Goal: Information Seeking & Learning: Find specific page/section

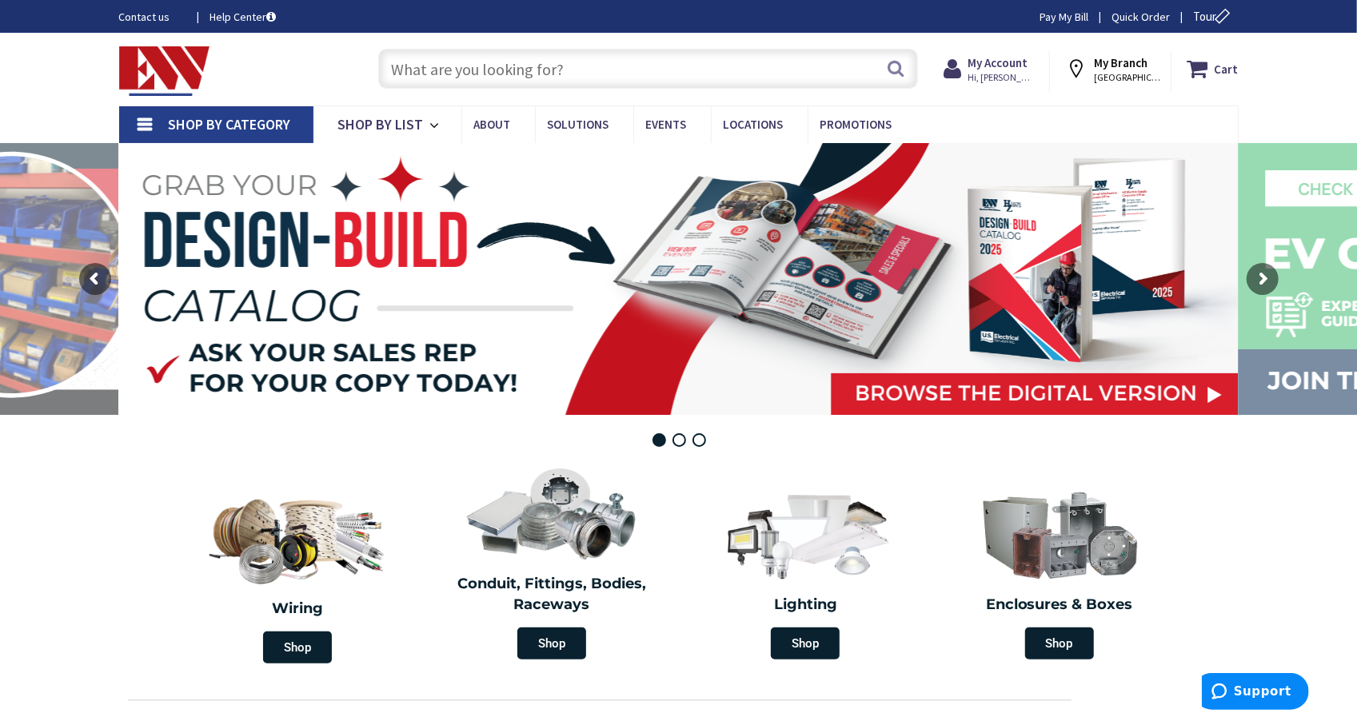
click at [570, 74] on input "text" at bounding box center [648, 69] width 540 height 40
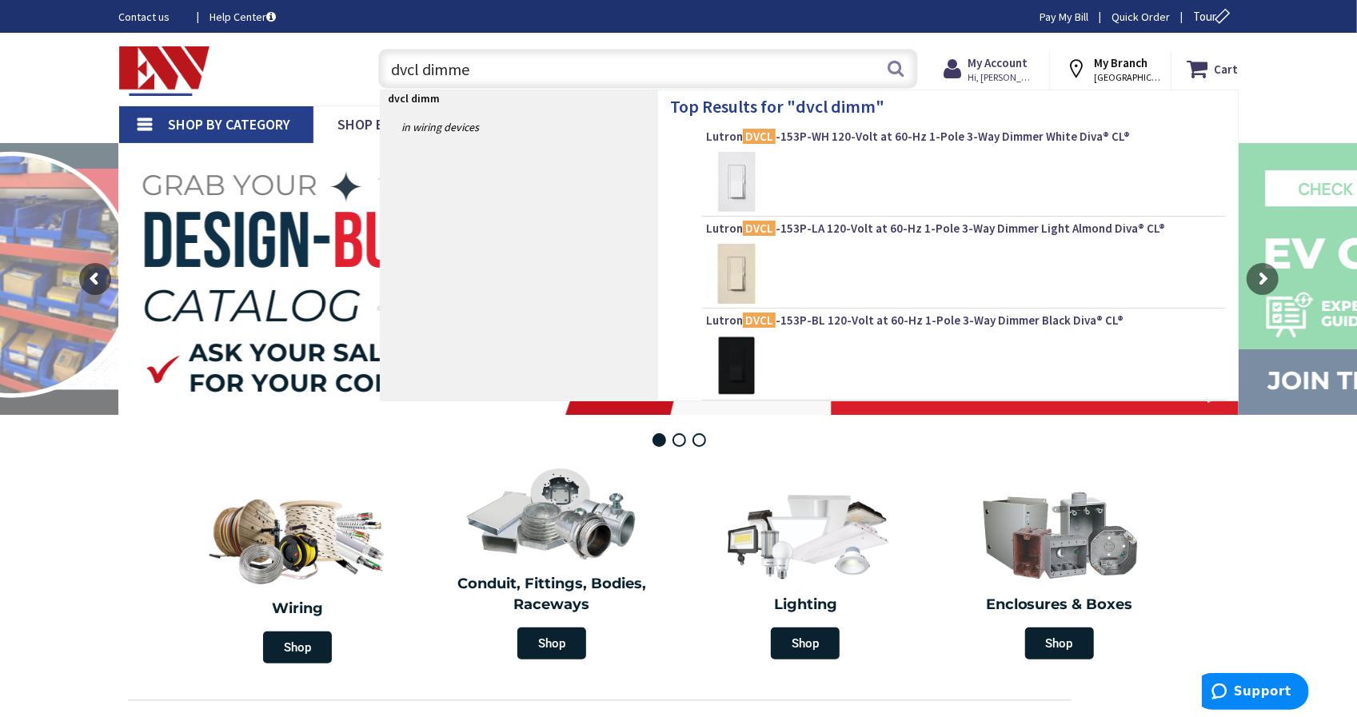
type input "dvcl dimmer"
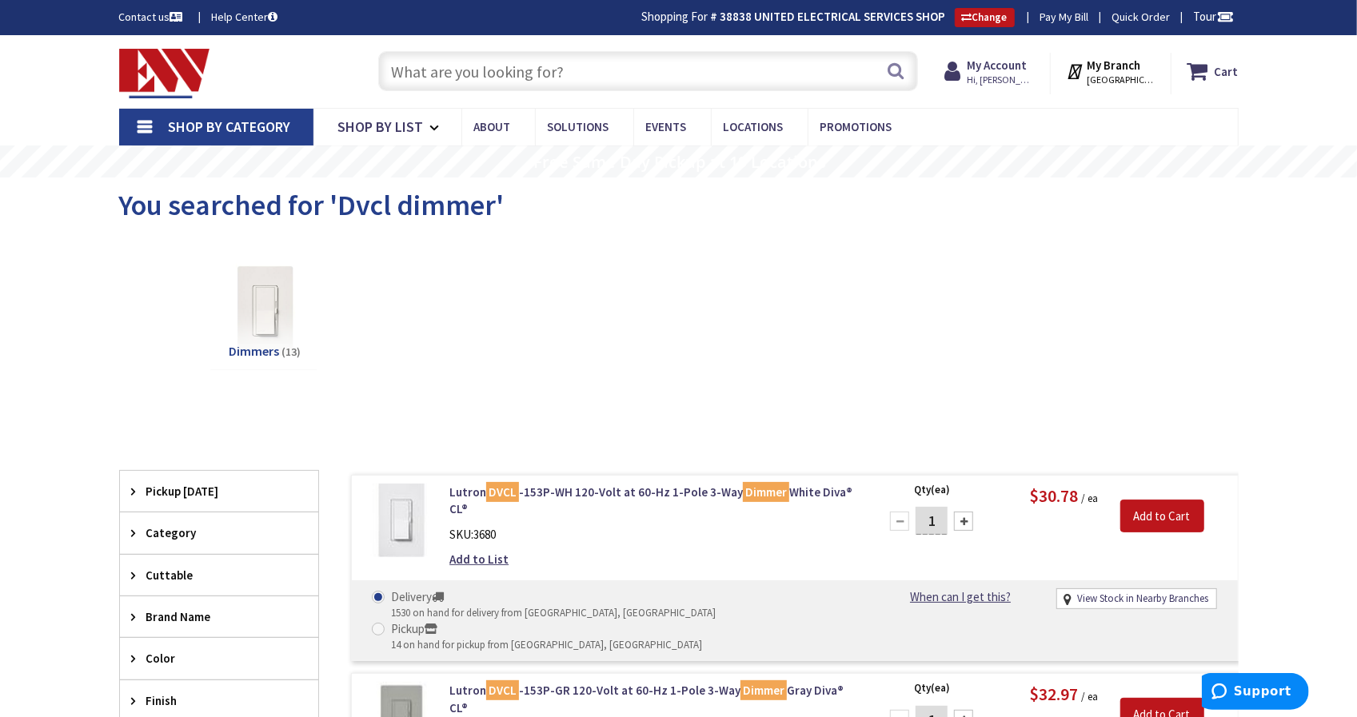
click at [677, 77] on input "text" at bounding box center [648, 71] width 540 height 40
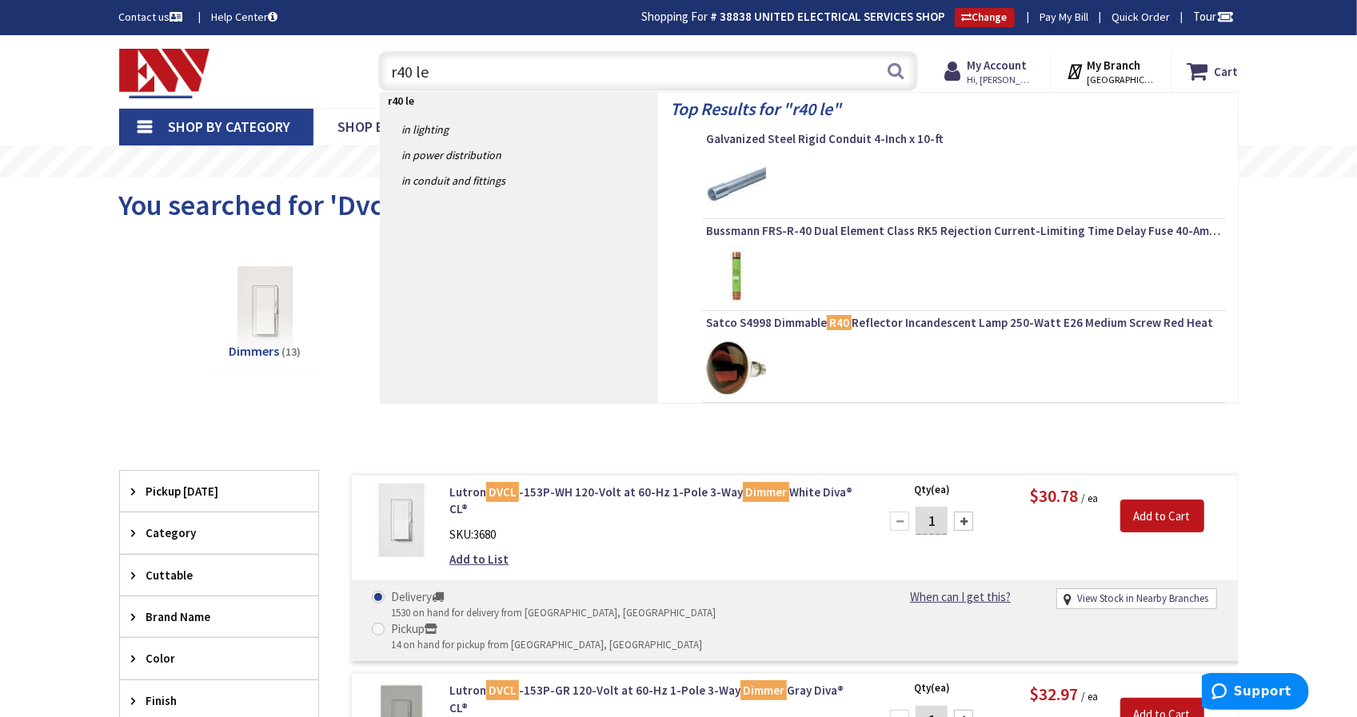
type input "r40 led"
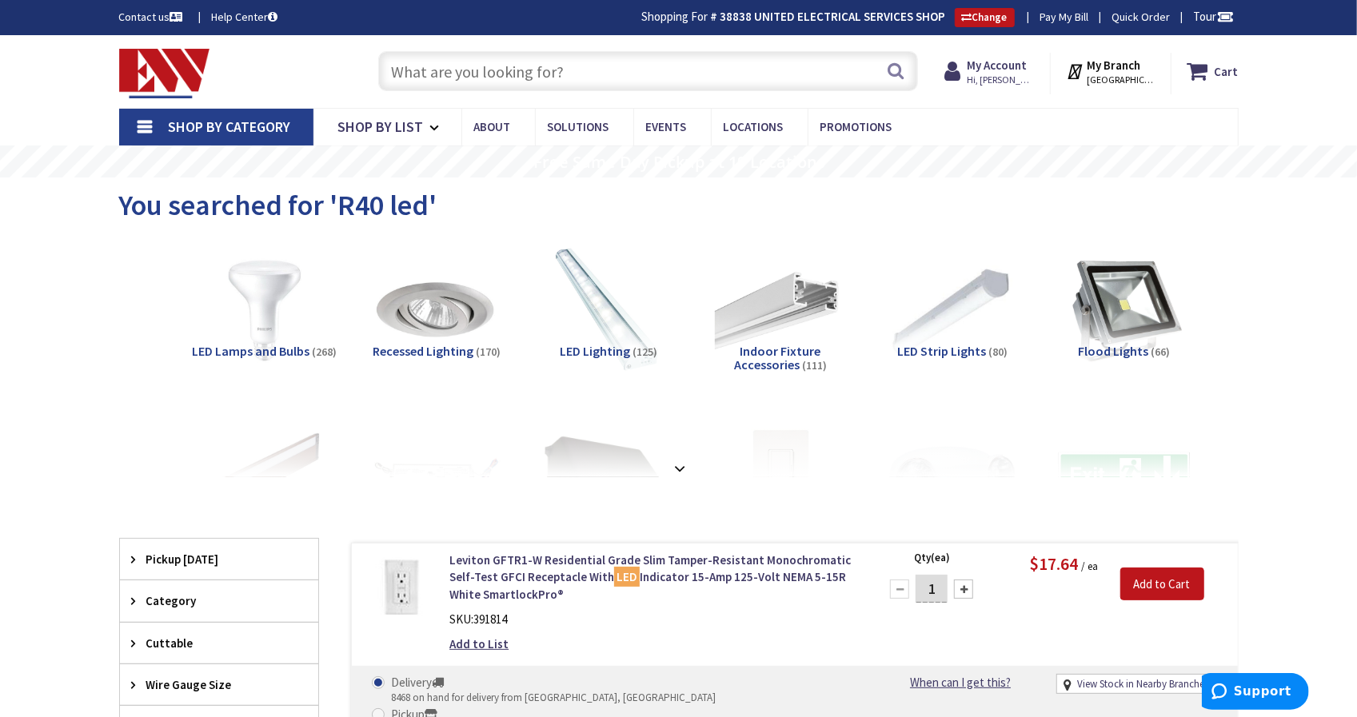
click at [293, 358] on span "LED Lamps and Bulbs" at bounding box center [252, 351] width 118 height 16
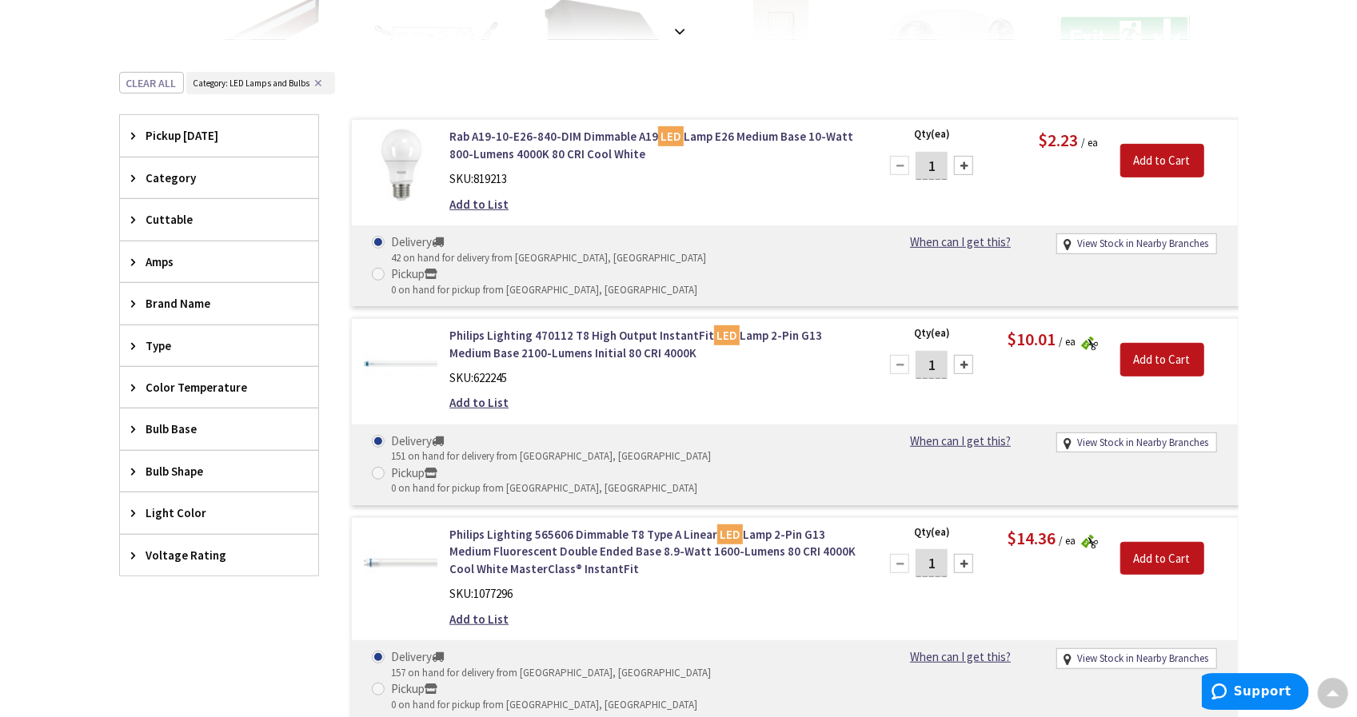
scroll to position [433, 0]
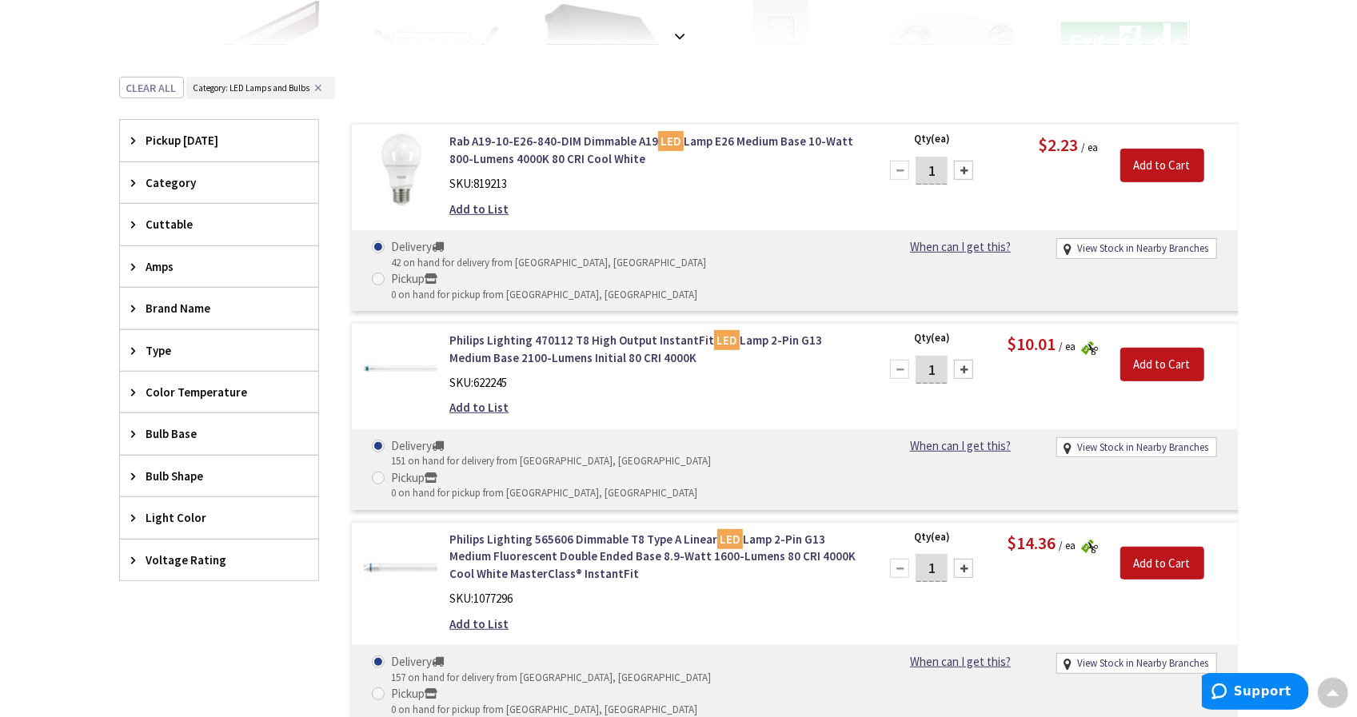
click at [167, 343] on span "Type" at bounding box center [211, 350] width 130 height 17
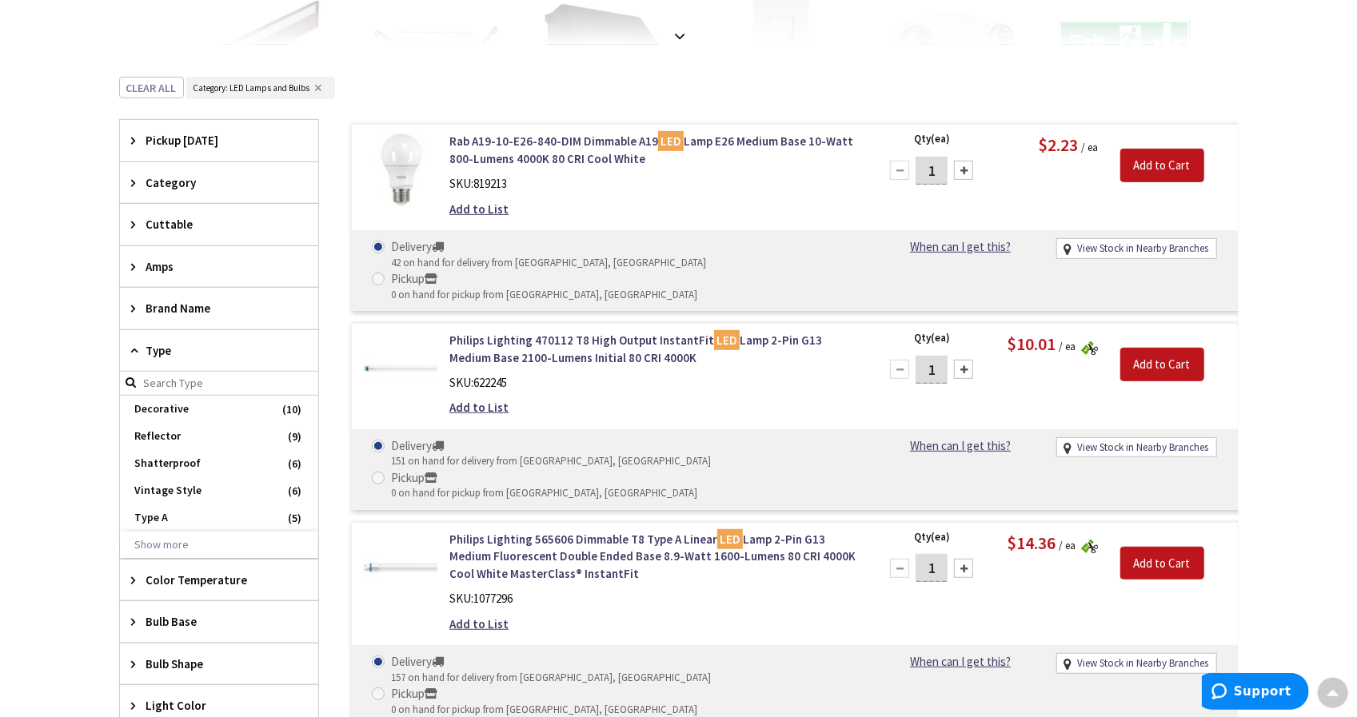
click at [167, 343] on span "Type" at bounding box center [211, 350] width 130 height 17
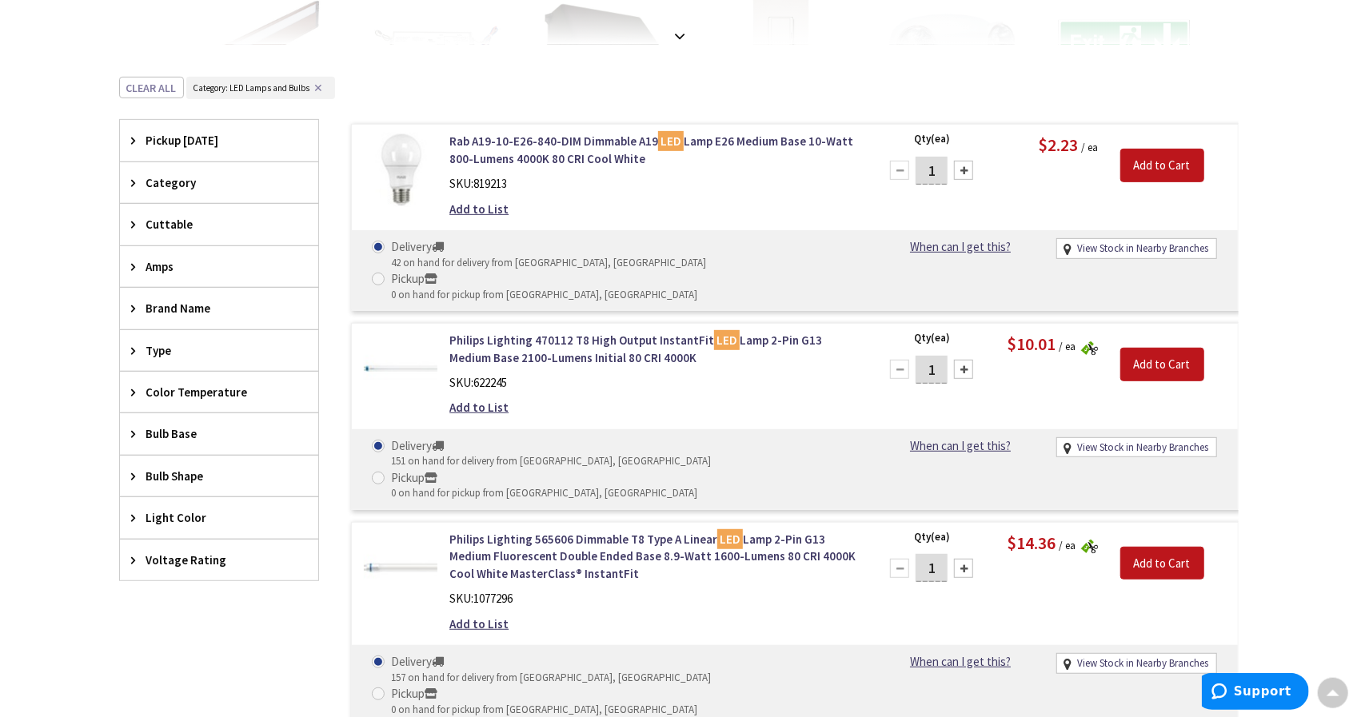
click at [162, 469] on span "Bulb Shape" at bounding box center [211, 476] width 130 height 17
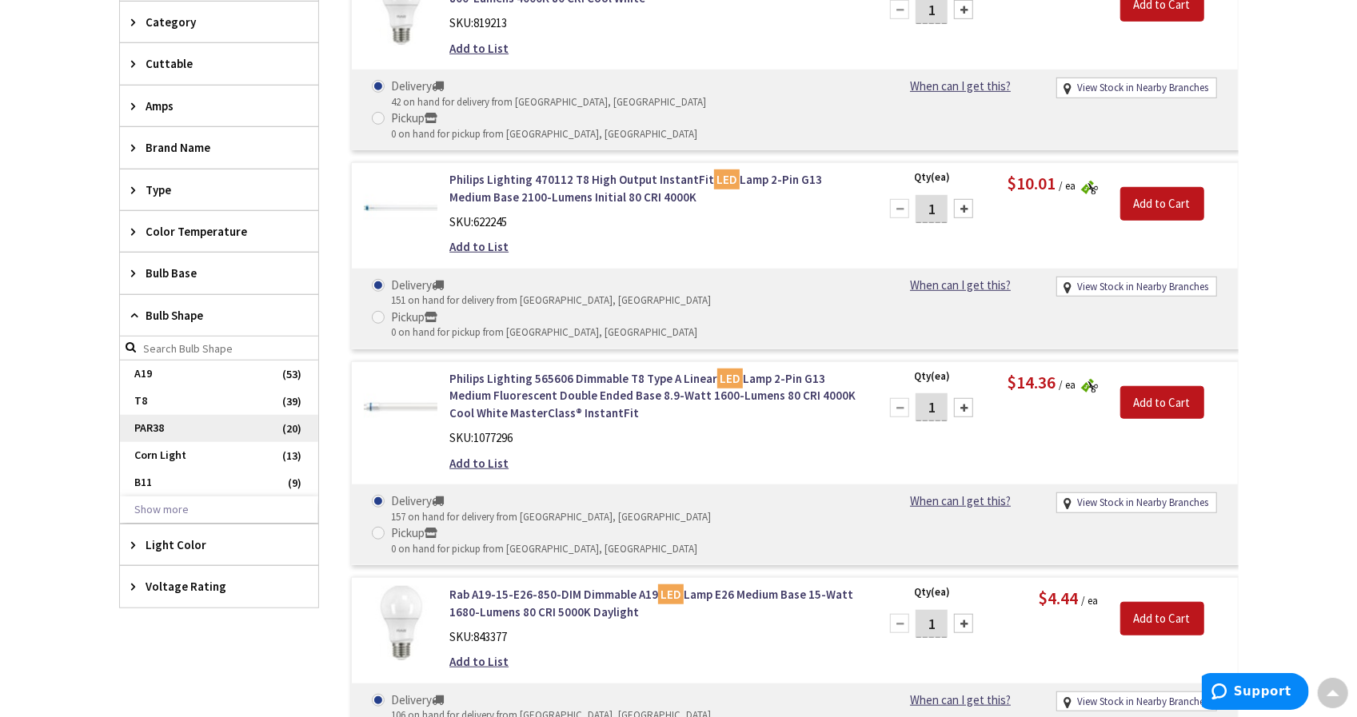
scroll to position [608, 0]
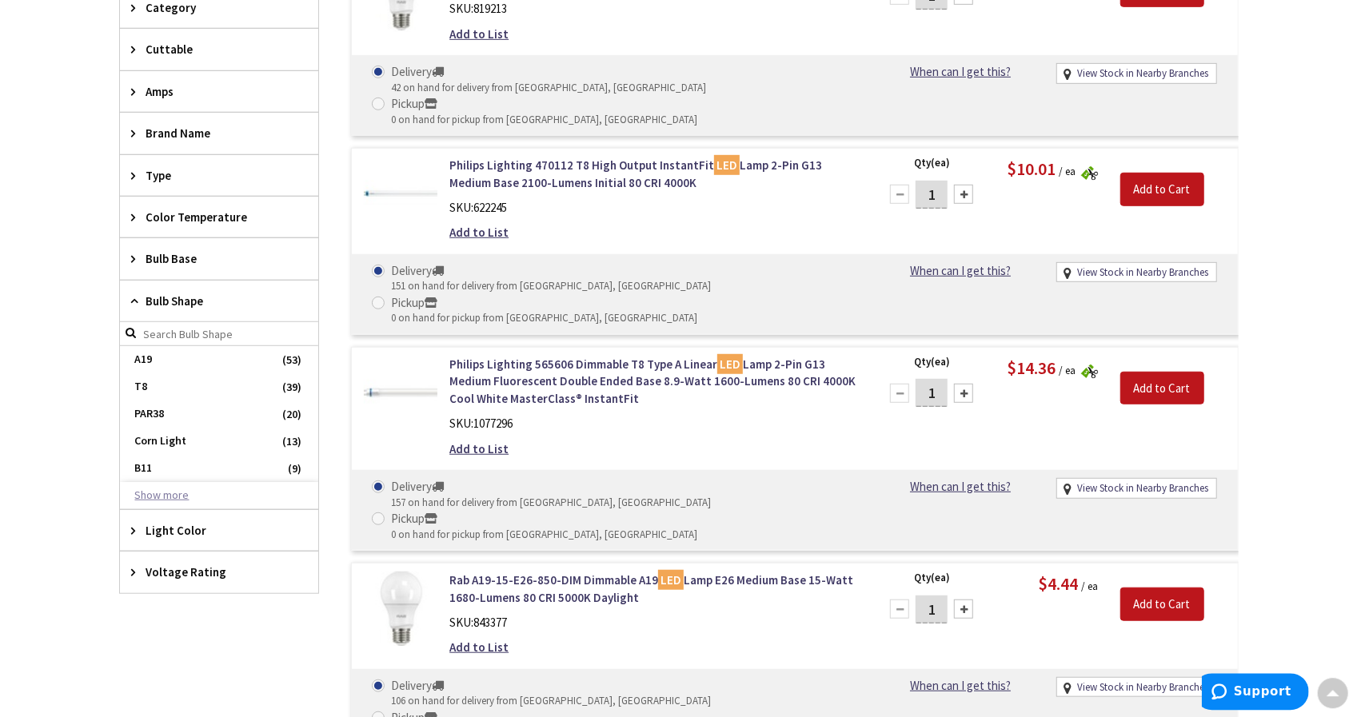
click at [173, 488] on button "Show more" at bounding box center [219, 495] width 198 height 27
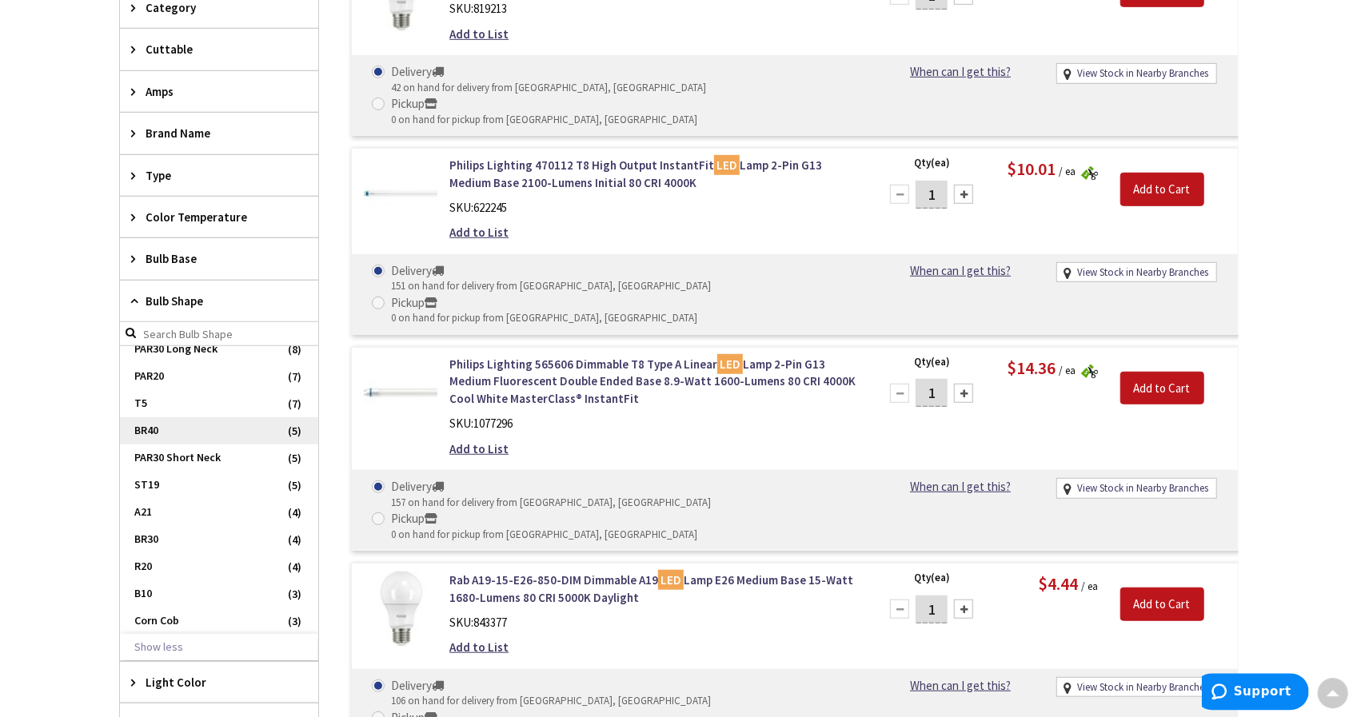
scroll to position [173, 0]
click at [154, 429] on span "BR40" at bounding box center [219, 430] width 198 height 27
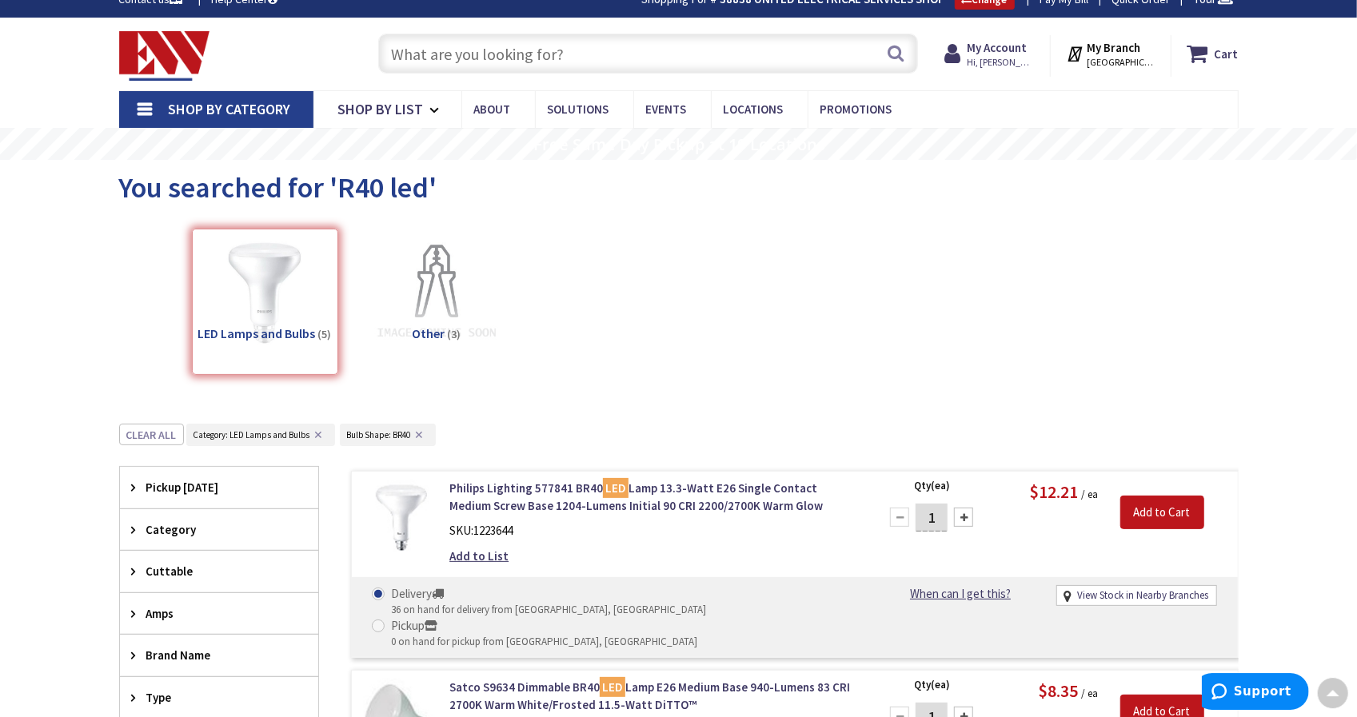
scroll to position [0, 0]
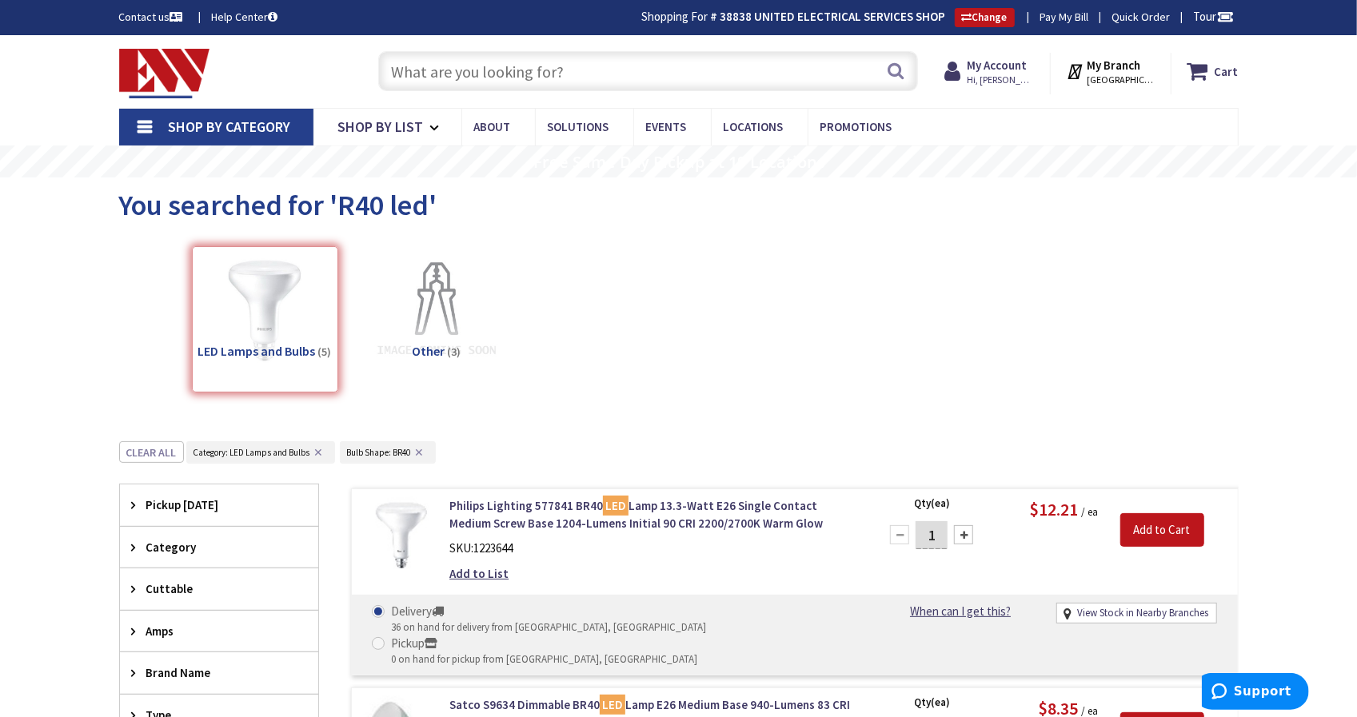
click at [603, 81] on input "text" at bounding box center [648, 71] width 540 height 40
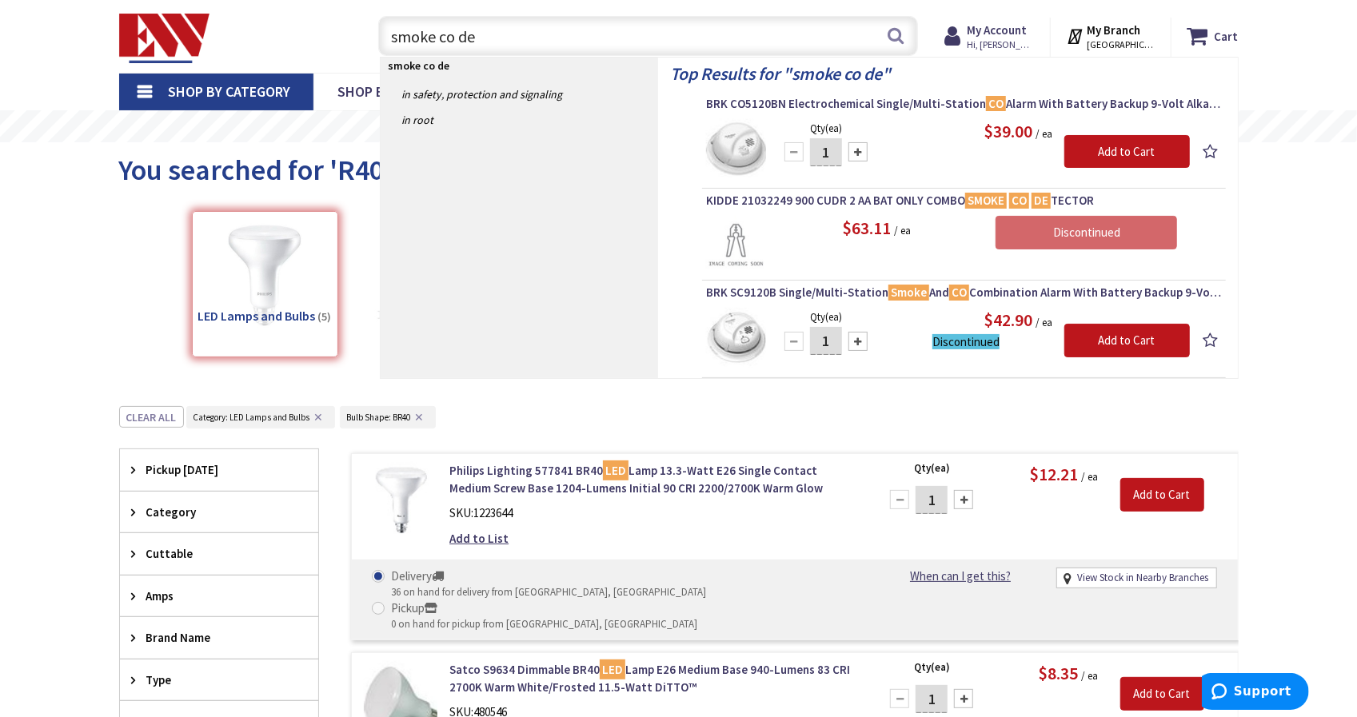
scroll to position [50, 0]
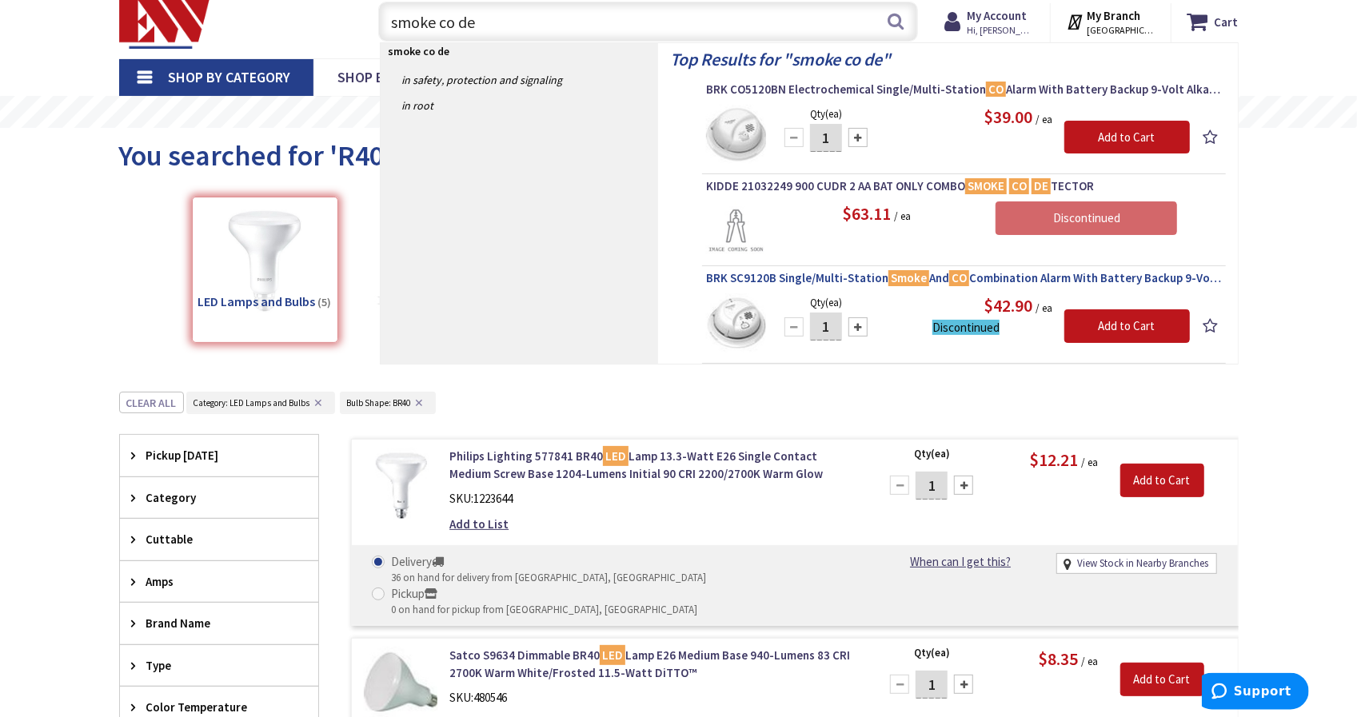
type input "smoke co de"
click at [840, 281] on span "BRK SC9120B Single/Multi-Station Smoke And CO Combination Alarm With Battery Ba…" at bounding box center [964, 278] width 516 height 16
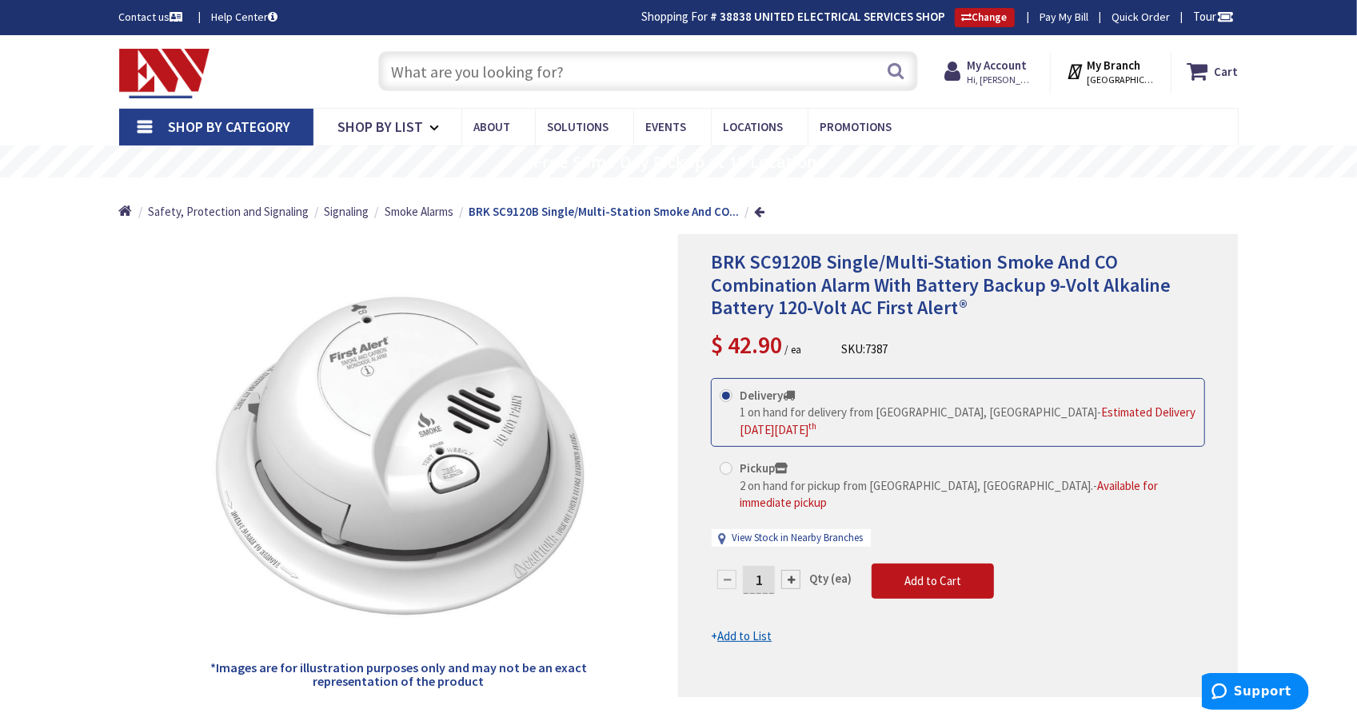
click at [776, 81] on input "text" at bounding box center [648, 71] width 540 height 40
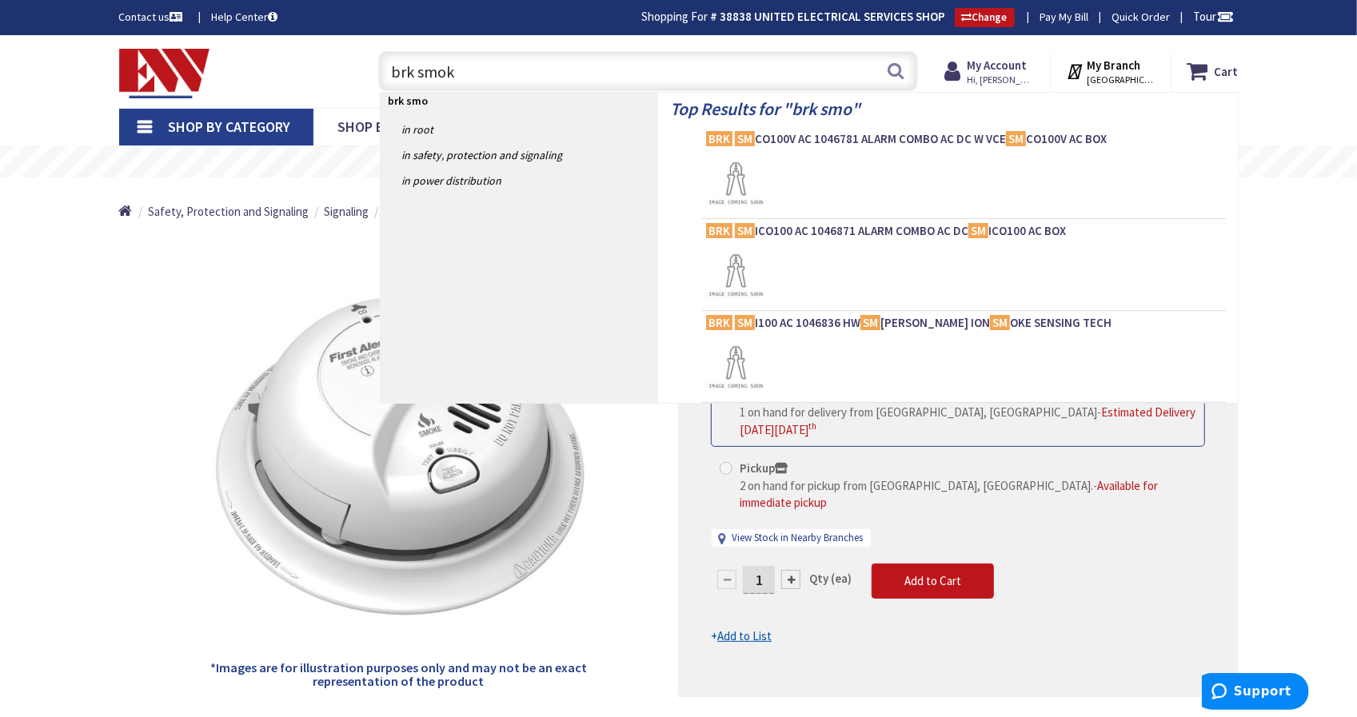
type input "brk smoke"
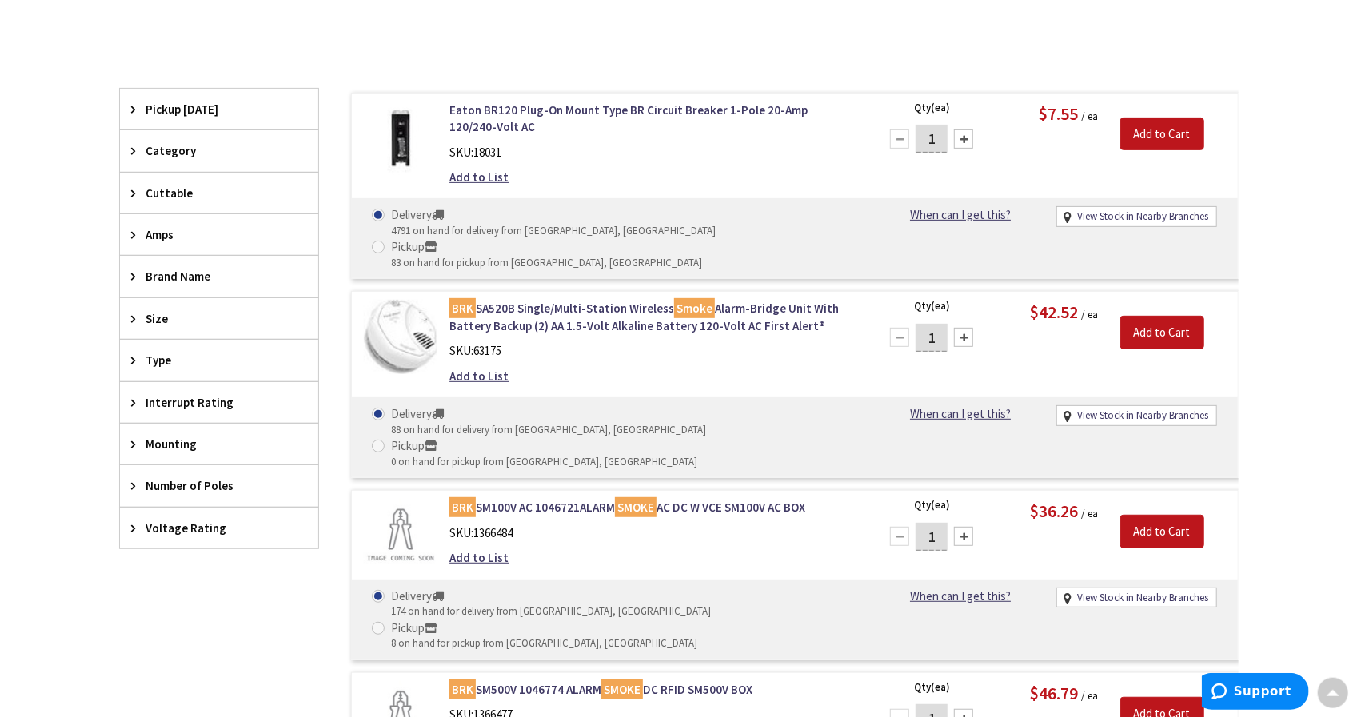
scroll to position [389, 0]
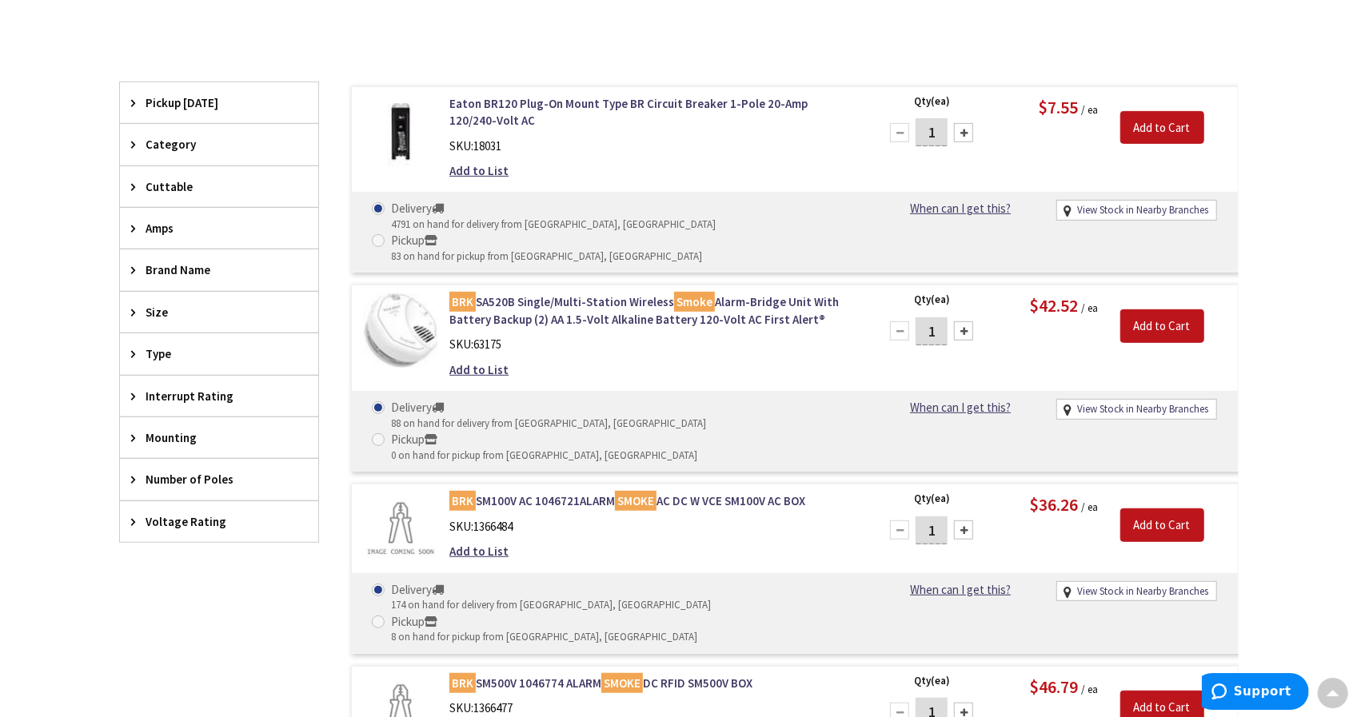
drag, startPoint x: 0, startPoint y: 0, endPoint x: 776, endPoint y: 40, distance: 777.3
click at [776, 82] on div "Eaton BR120 Plug-On Mount Type BR Circuit Breaker 1-Pole 20-Amp 120/240-Volt AC…" at bounding box center [778, 553] width 919 height 943
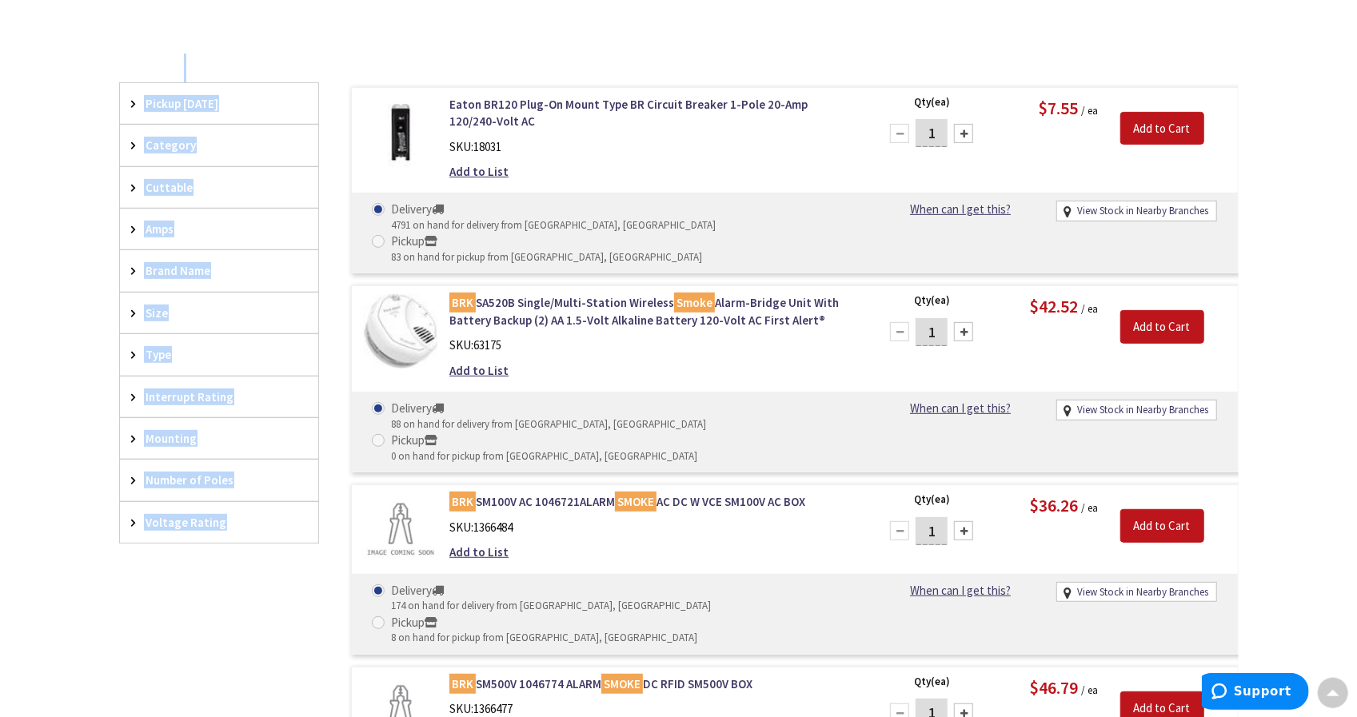
scroll to position [0, 0]
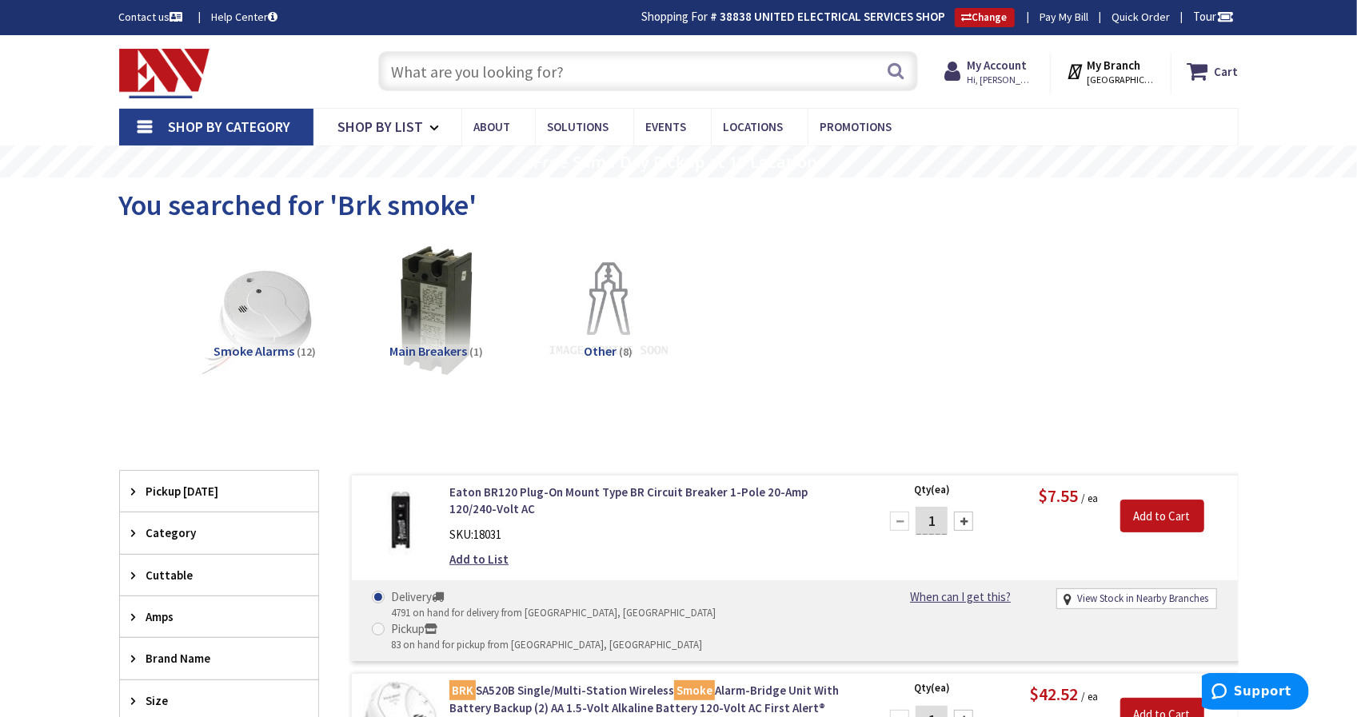
click at [652, 66] on input "text" at bounding box center [648, 71] width 540 height 40
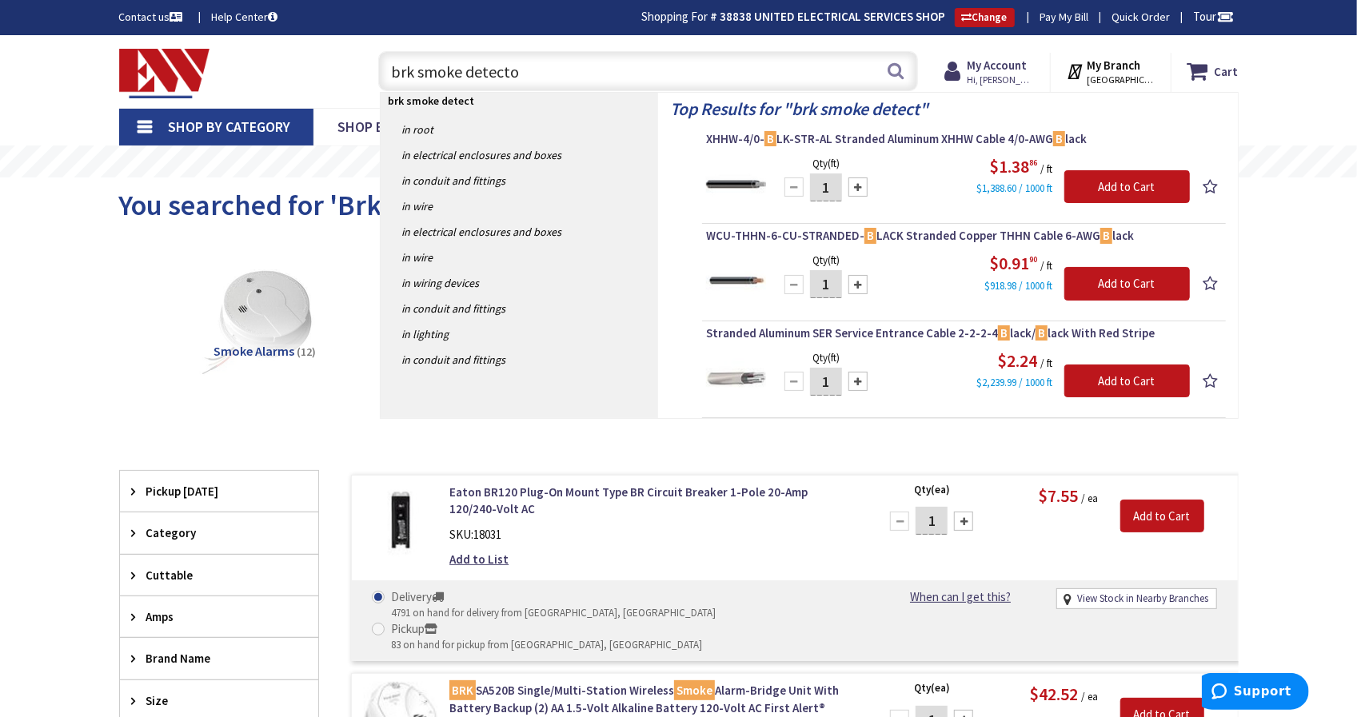
type input "brk smoke detector"
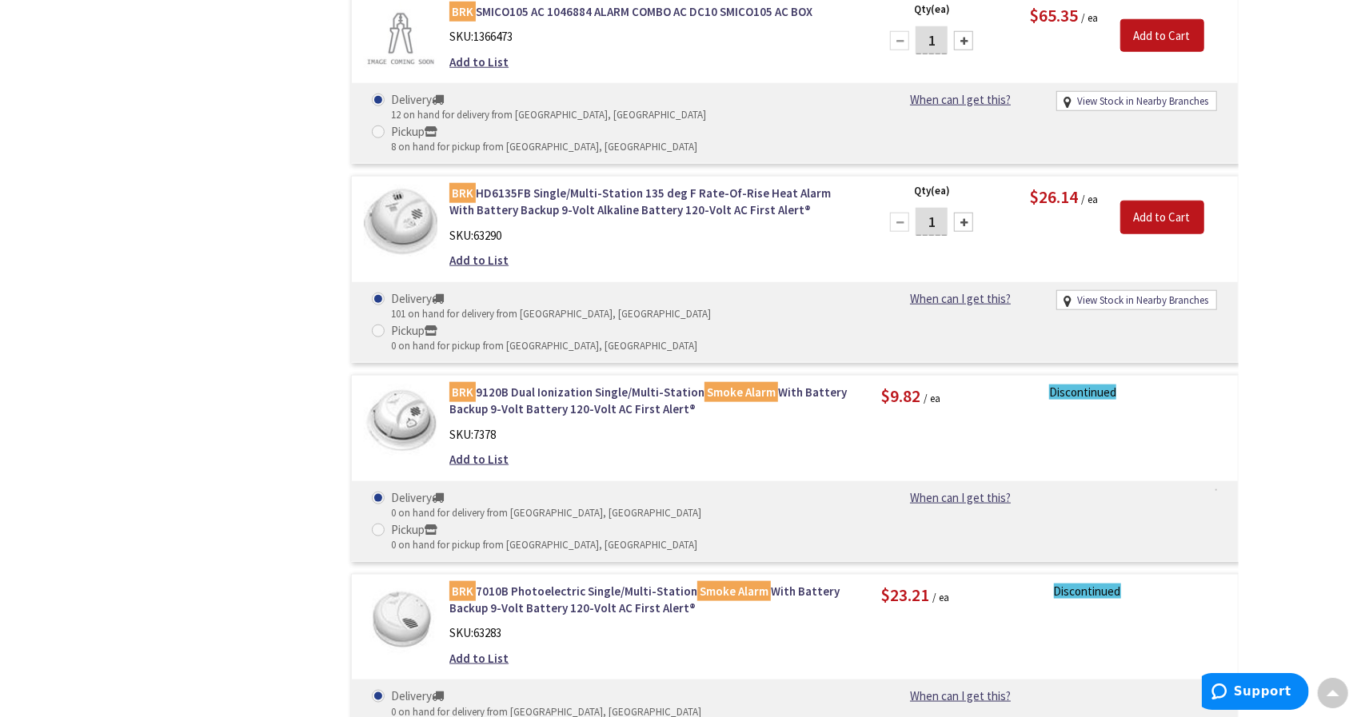
scroll to position [1061, 0]
